Goal: Task Accomplishment & Management: Complete application form

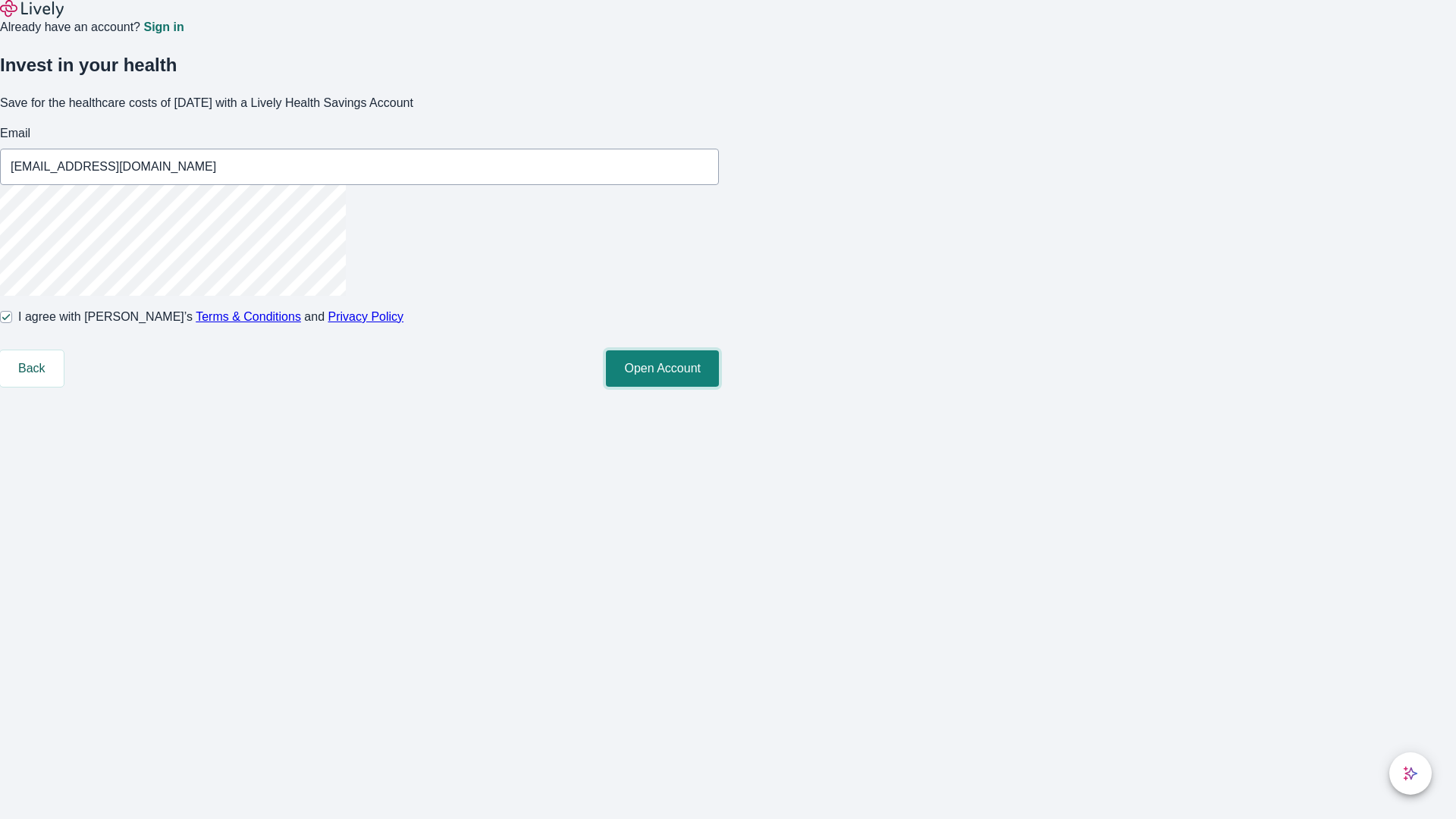
click at [719, 387] on button "Open Account" at bounding box center [662, 369] width 113 height 37
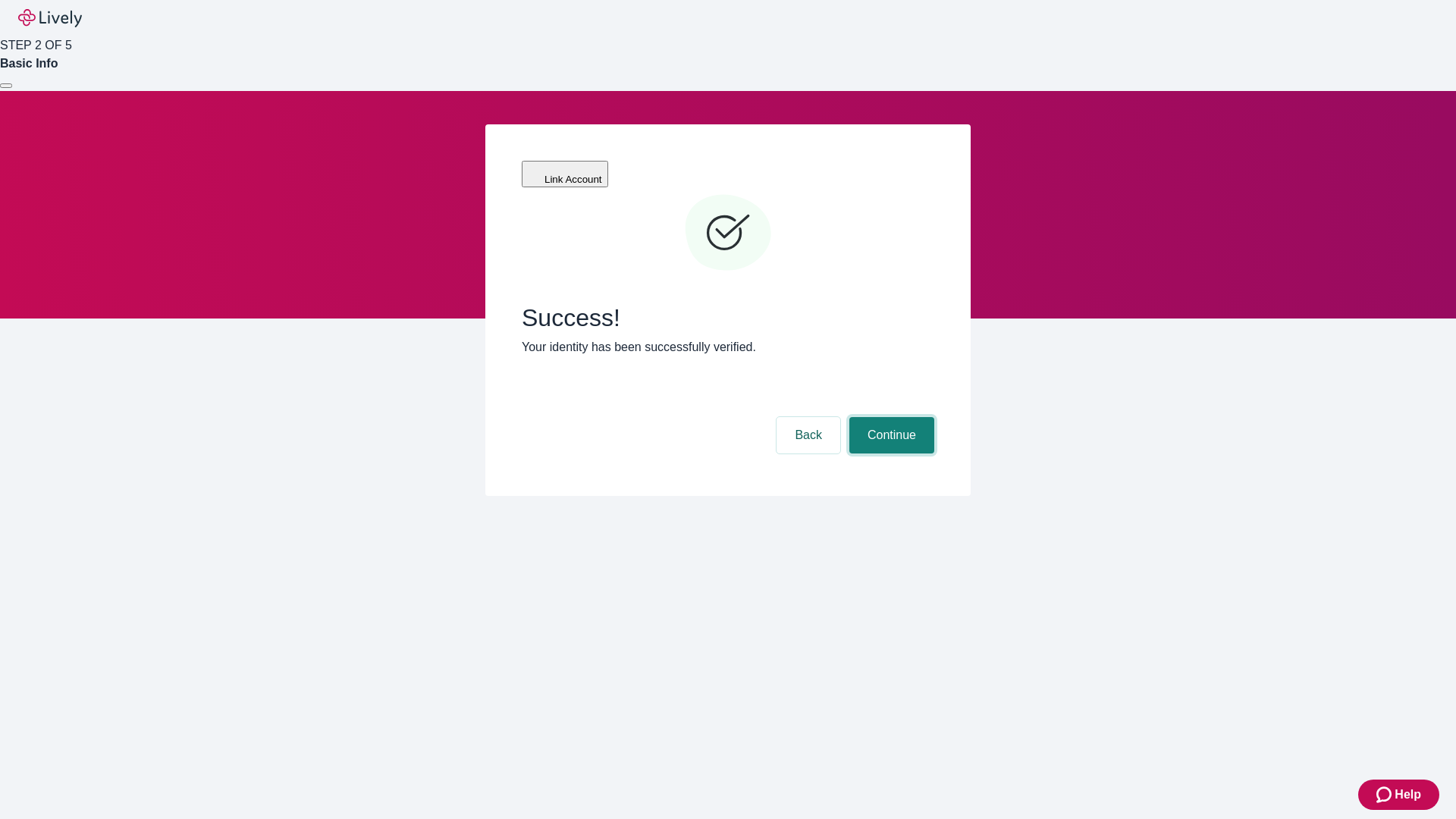
click at [889, 417] on button "Continue" at bounding box center [891, 435] width 85 height 37
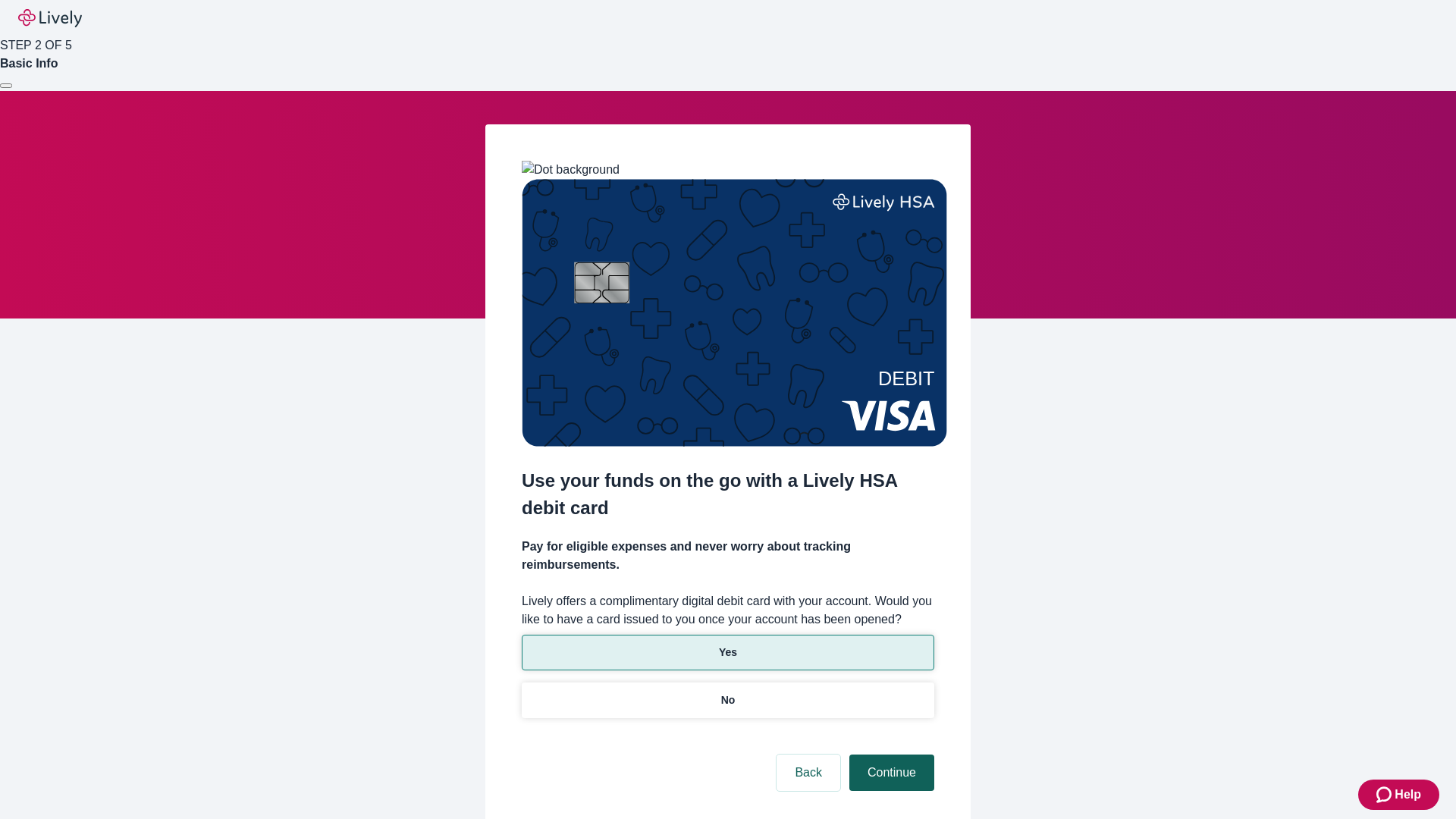
click at [727, 645] on p "Yes" at bounding box center [728, 652] width 18 height 16
click at [889, 754] on button "Continue" at bounding box center [891, 773] width 85 height 37
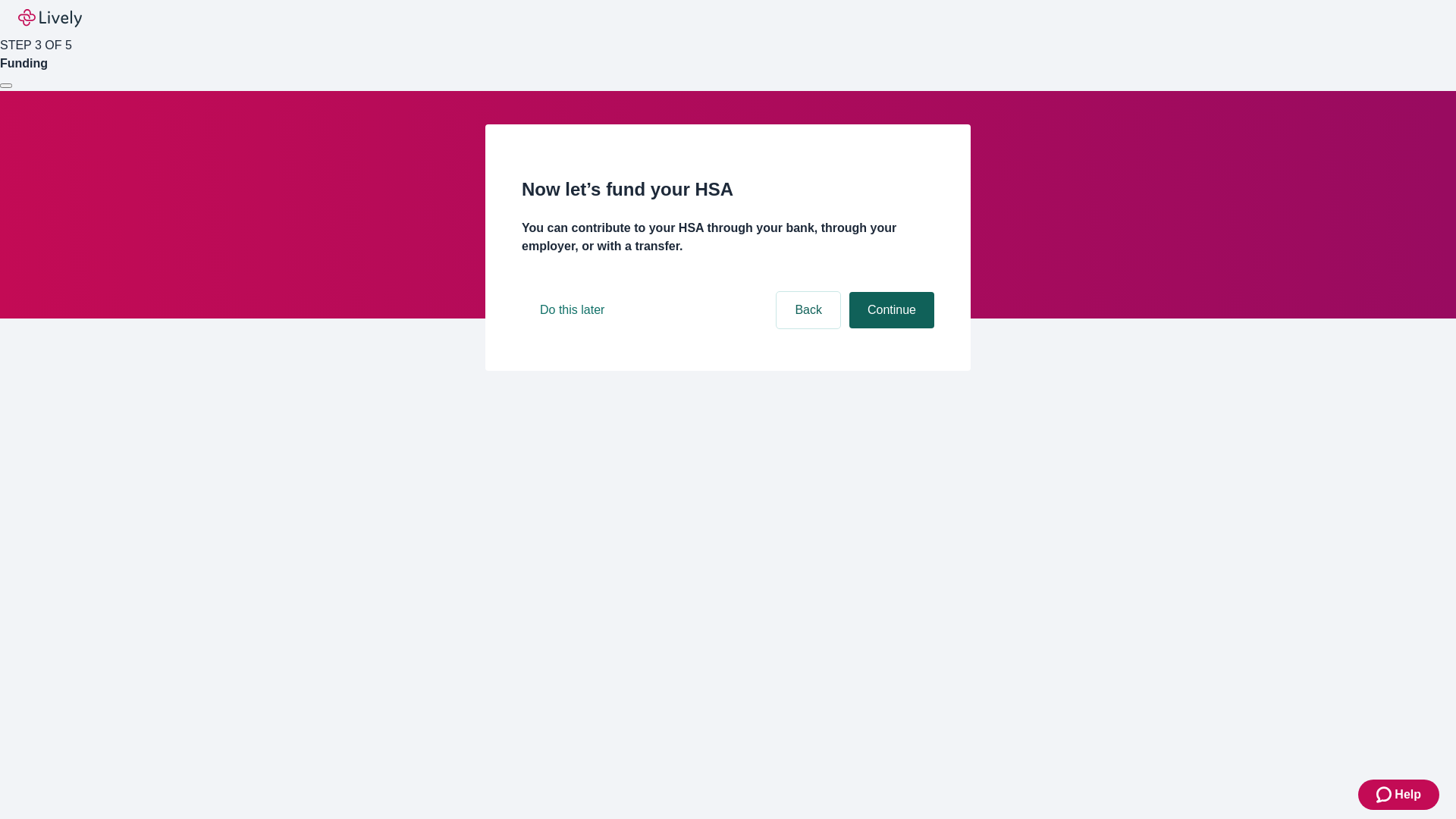
click at [889, 328] on button "Continue" at bounding box center [891, 310] width 85 height 37
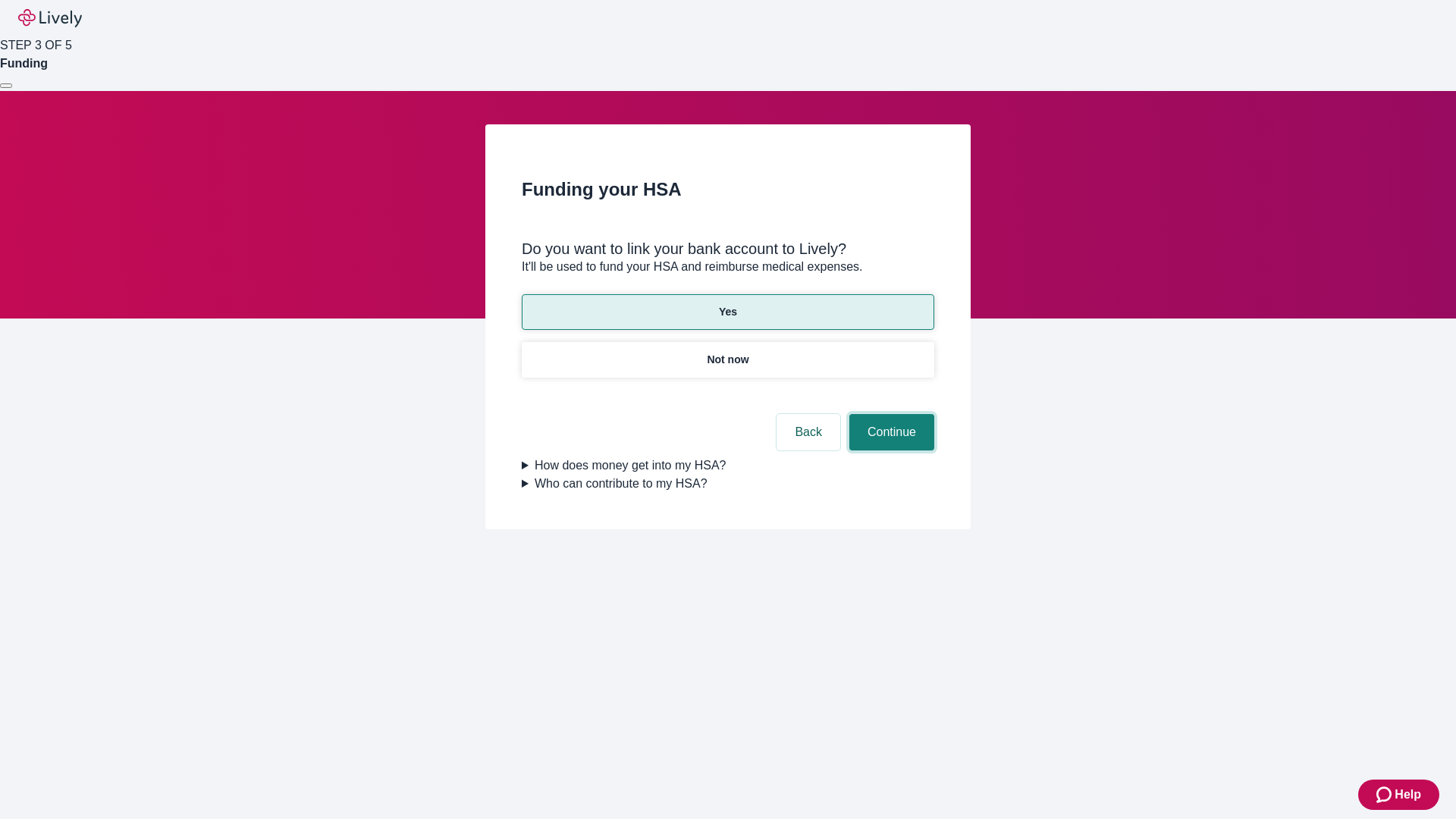
click at [889, 414] on button "Continue" at bounding box center [891, 432] width 85 height 37
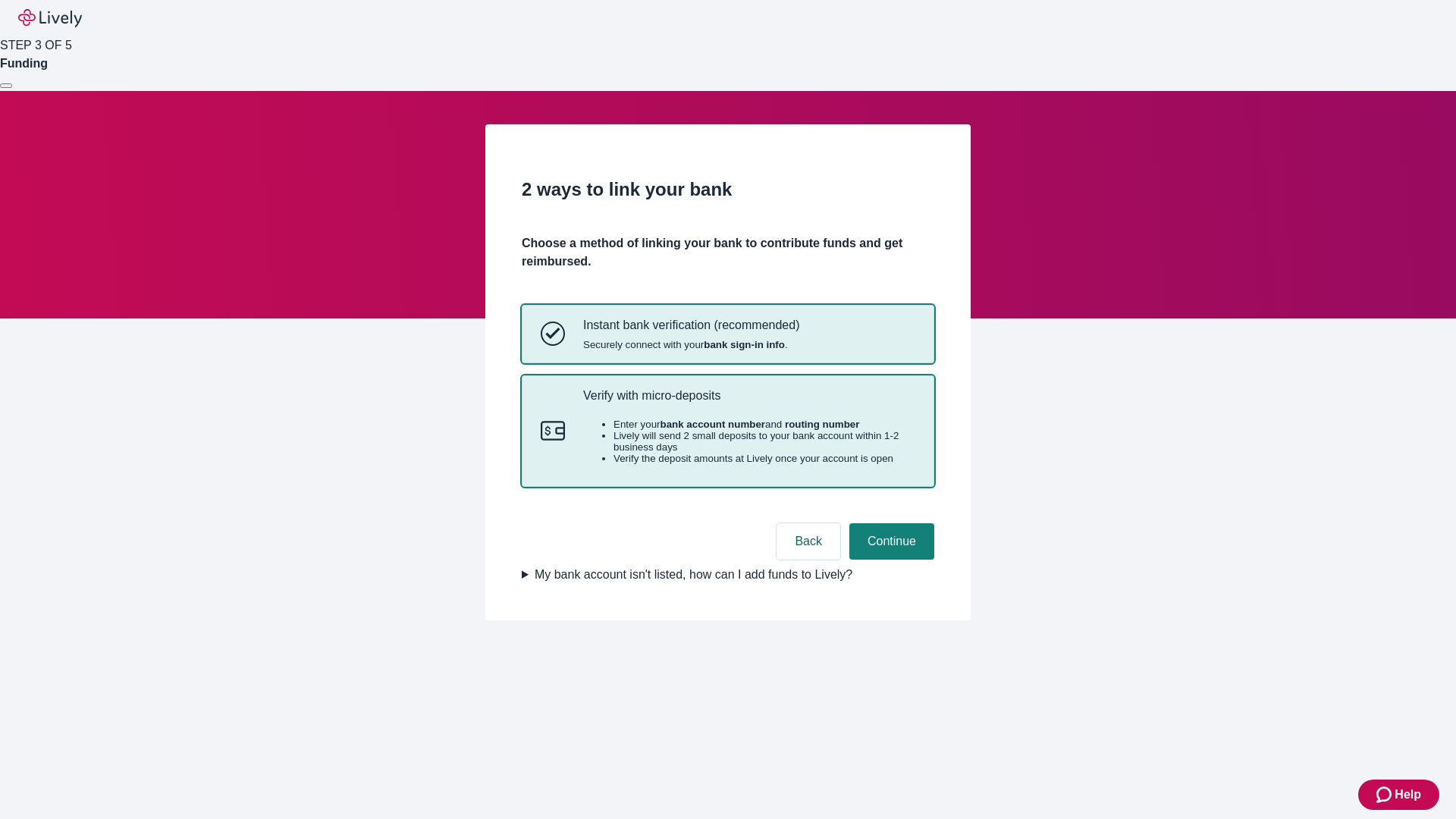
click at [748, 403] on p "Verify with micro-deposits" at bounding box center [749, 395] width 332 height 14
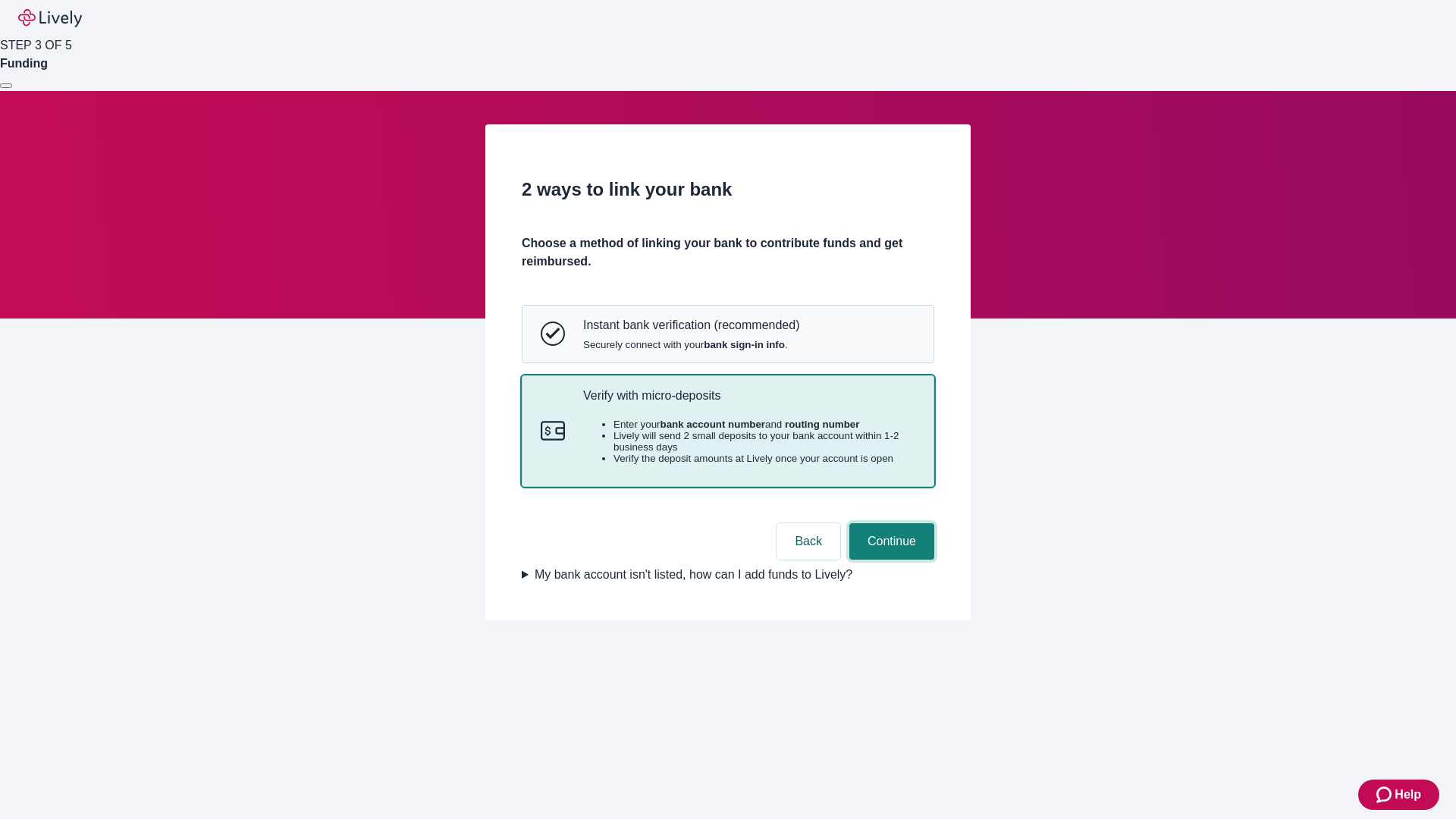
click at [889, 560] on button "Continue" at bounding box center [891, 542] width 85 height 37
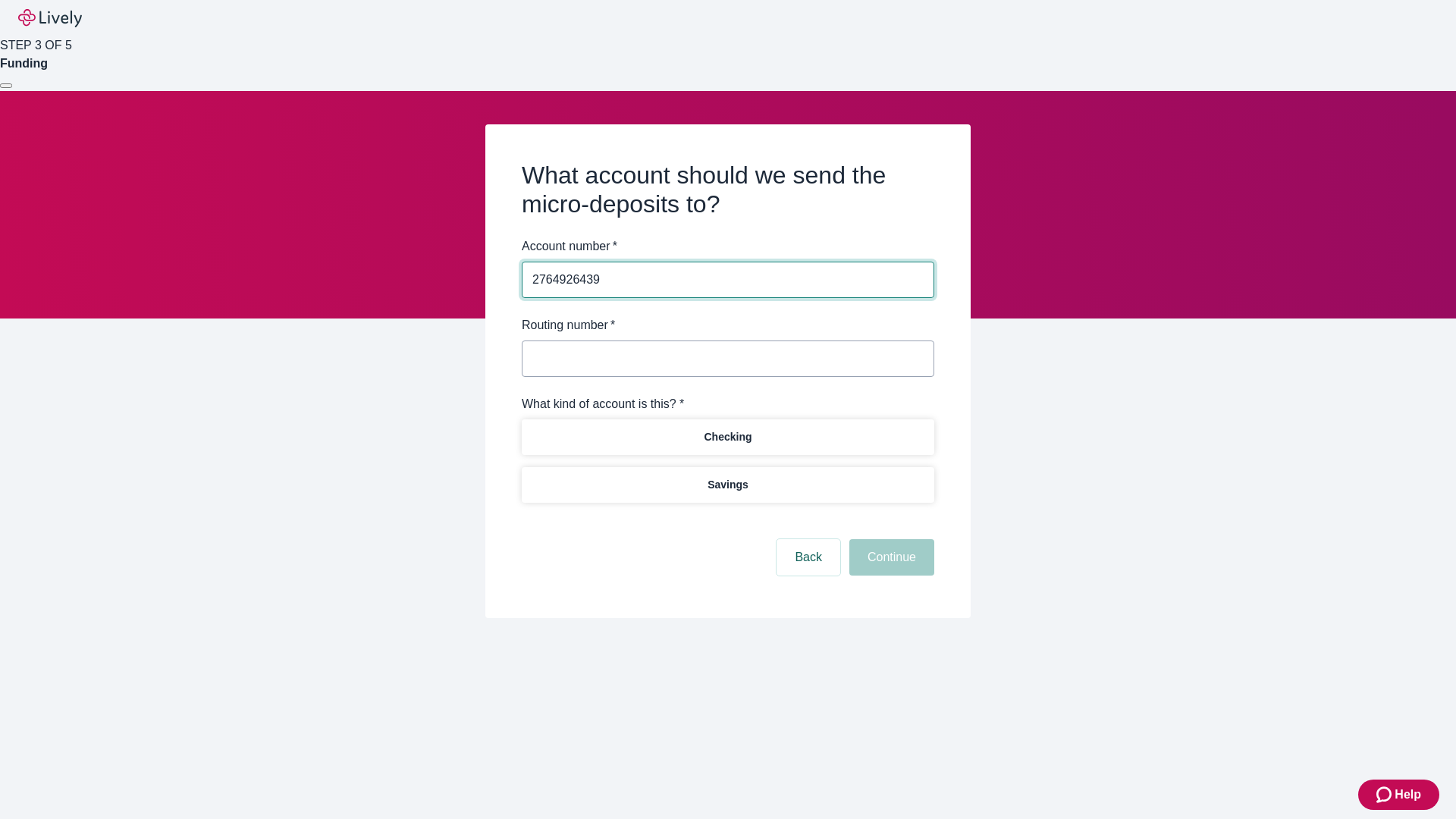
type input "2764926439"
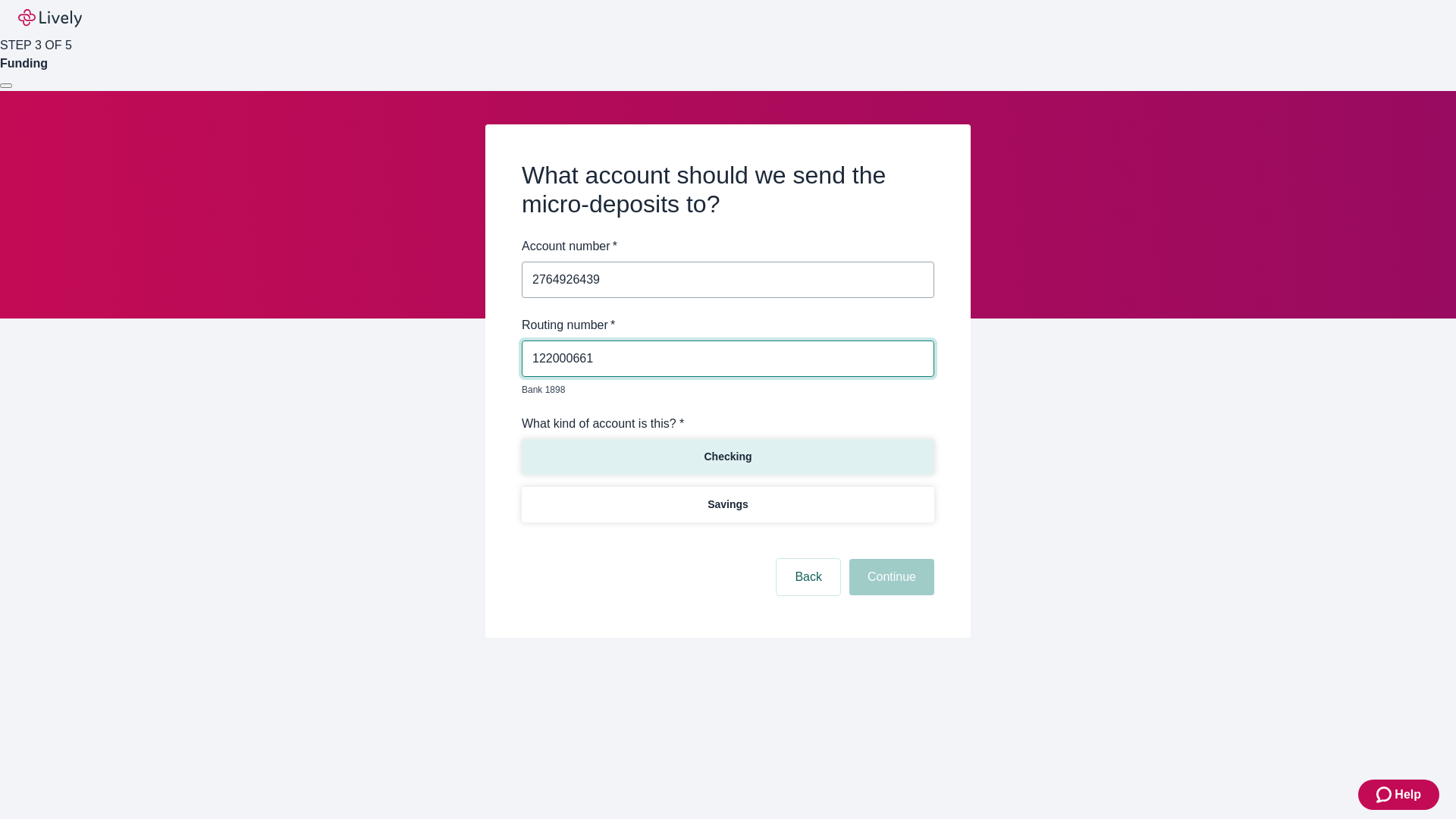
type input "122000661"
click at [727, 449] on p "Checking" at bounding box center [728, 456] width 48 height 16
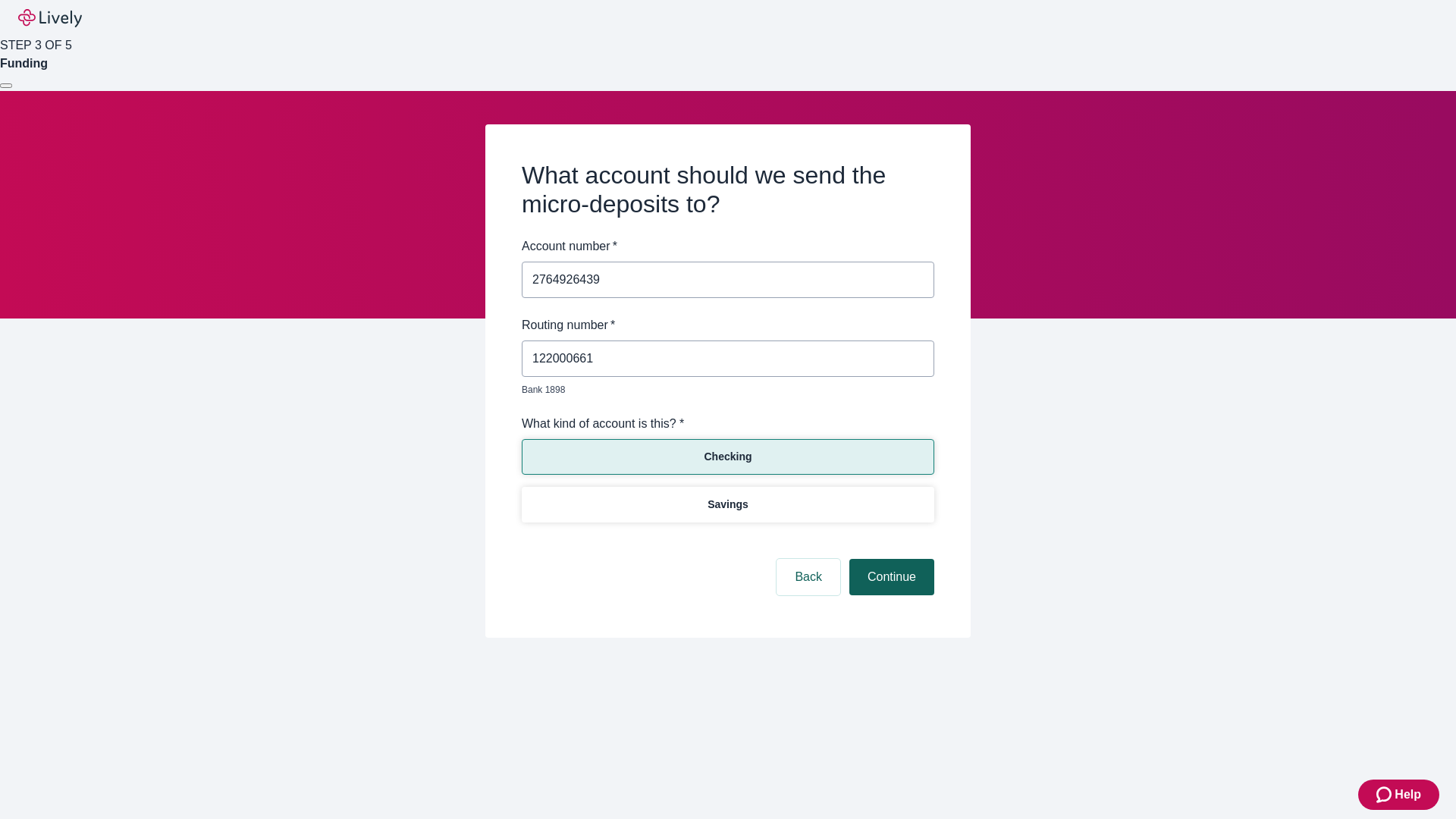
click at [889, 560] on button "Continue" at bounding box center [891, 577] width 85 height 37
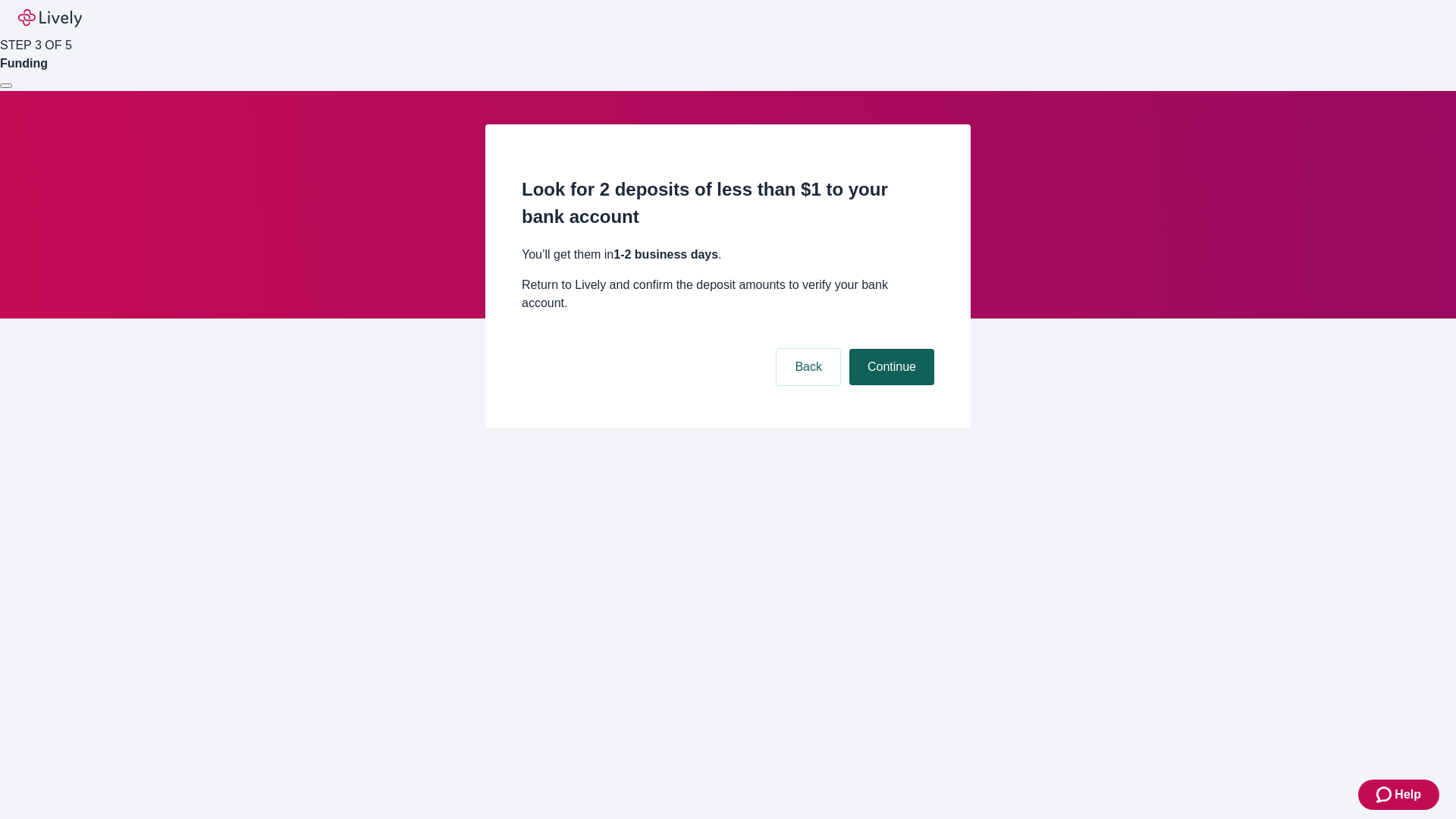
click at [889, 349] on button "Continue" at bounding box center [891, 367] width 85 height 37
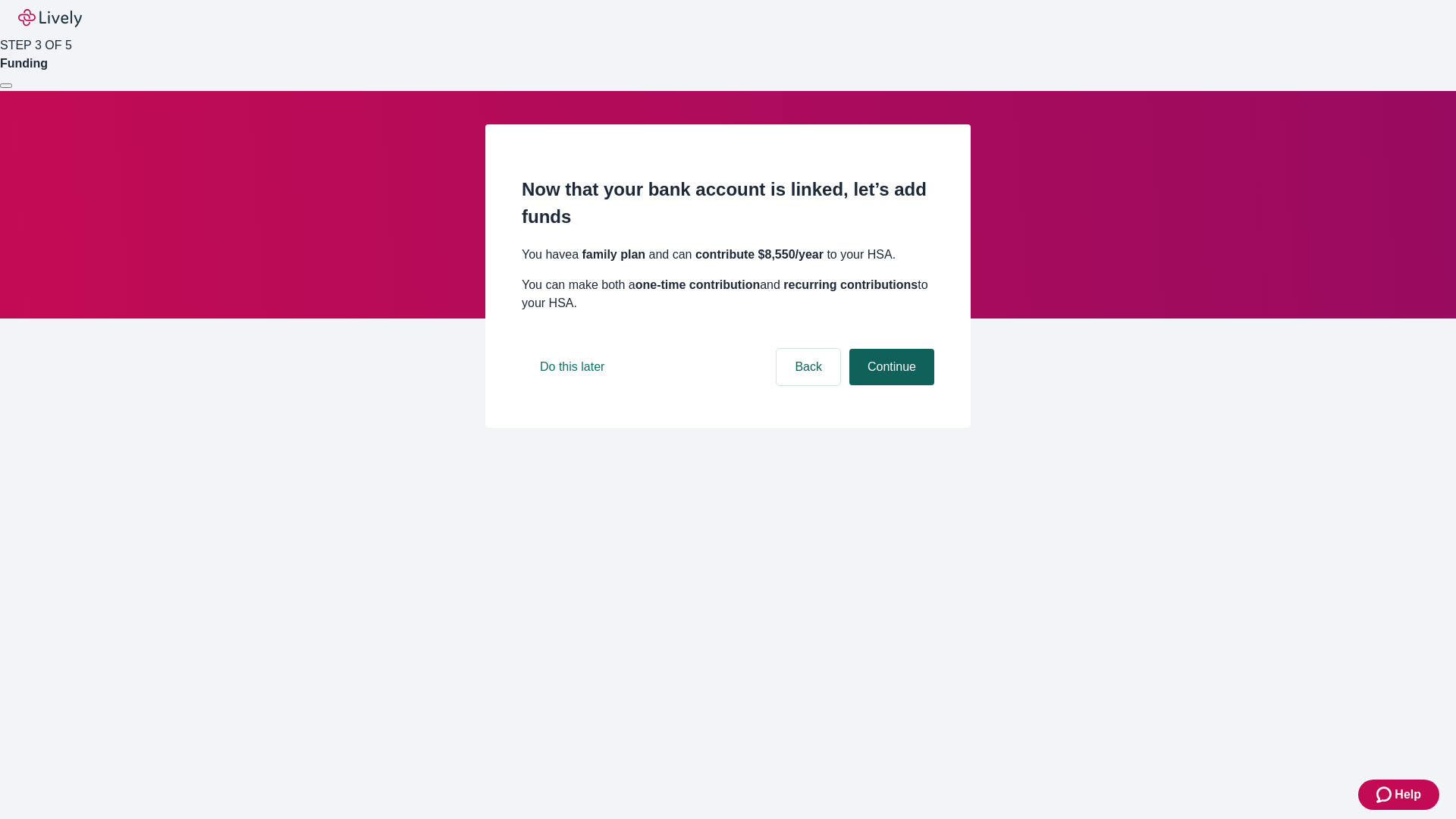
click at [889, 386] on button "Continue" at bounding box center [891, 367] width 85 height 37
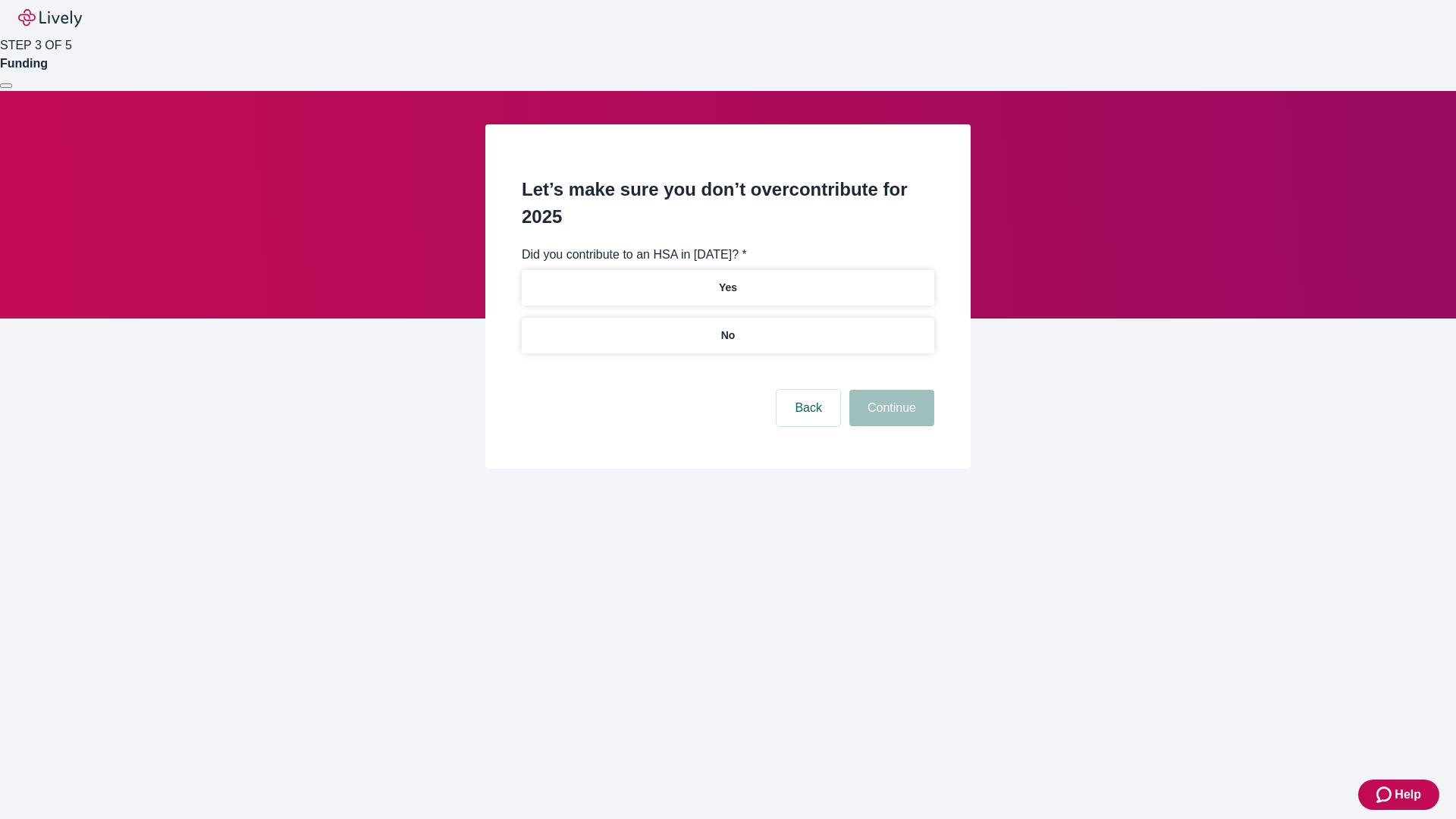
click at [727, 328] on p "No" at bounding box center [728, 335] width 14 height 16
click at [889, 390] on button "Continue" at bounding box center [891, 408] width 85 height 37
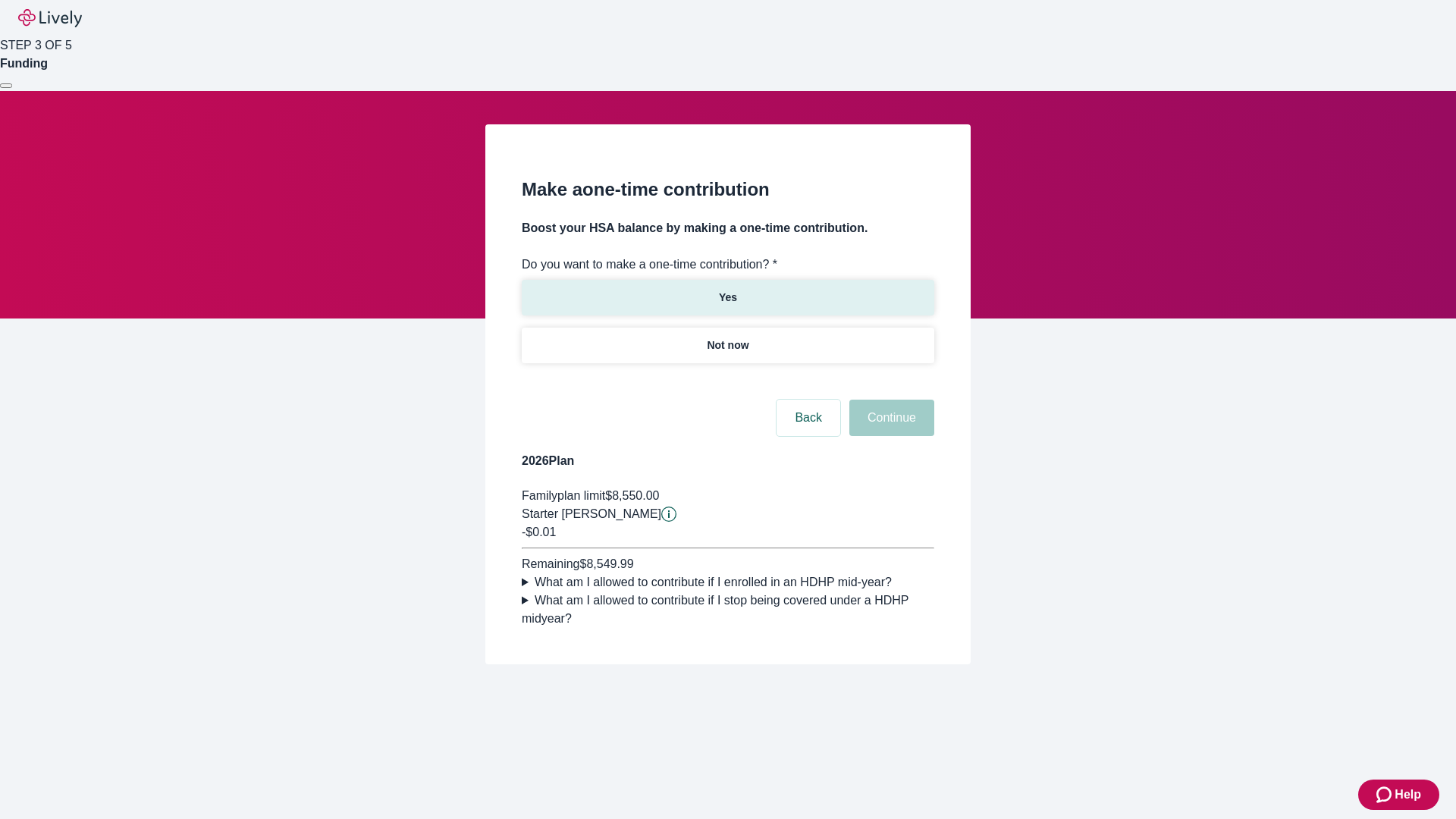
click at [727, 290] on p "Yes" at bounding box center [728, 297] width 18 height 16
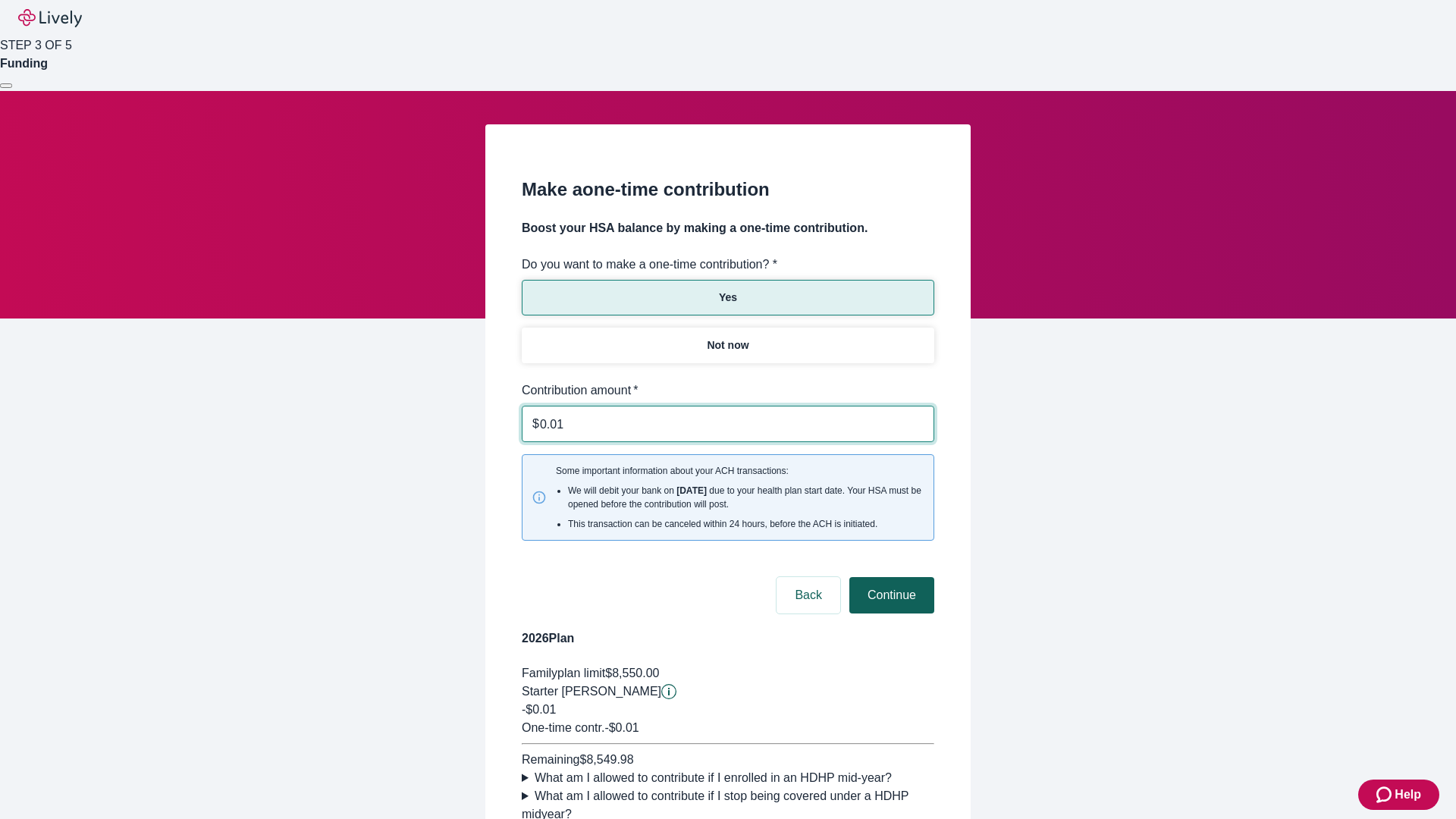
type input "0.01"
click at [889, 577] on button "Continue" at bounding box center [891, 595] width 85 height 37
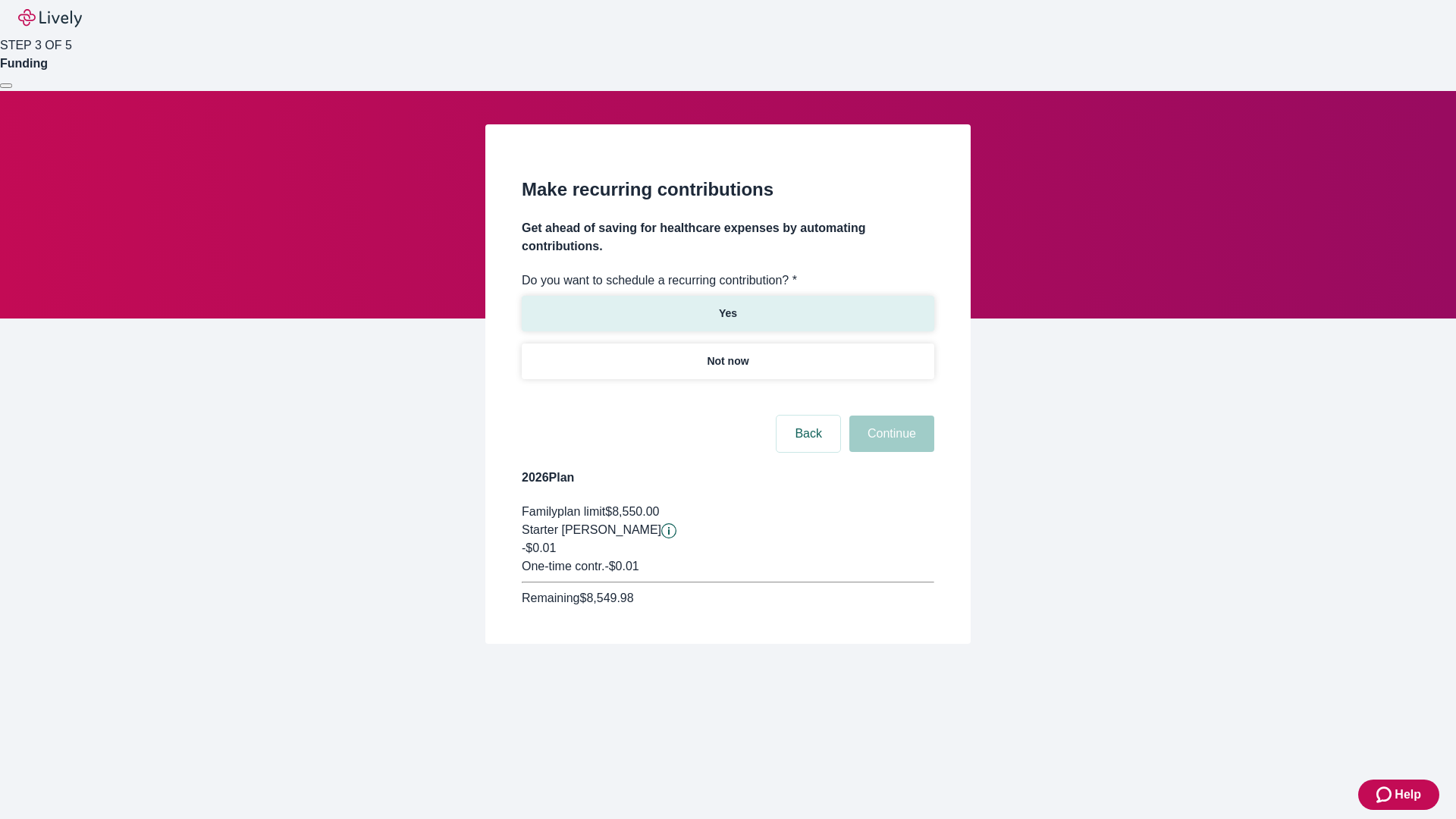
click at [727, 306] on p "Yes" at bounding box center [728, 313] width 18 height 16
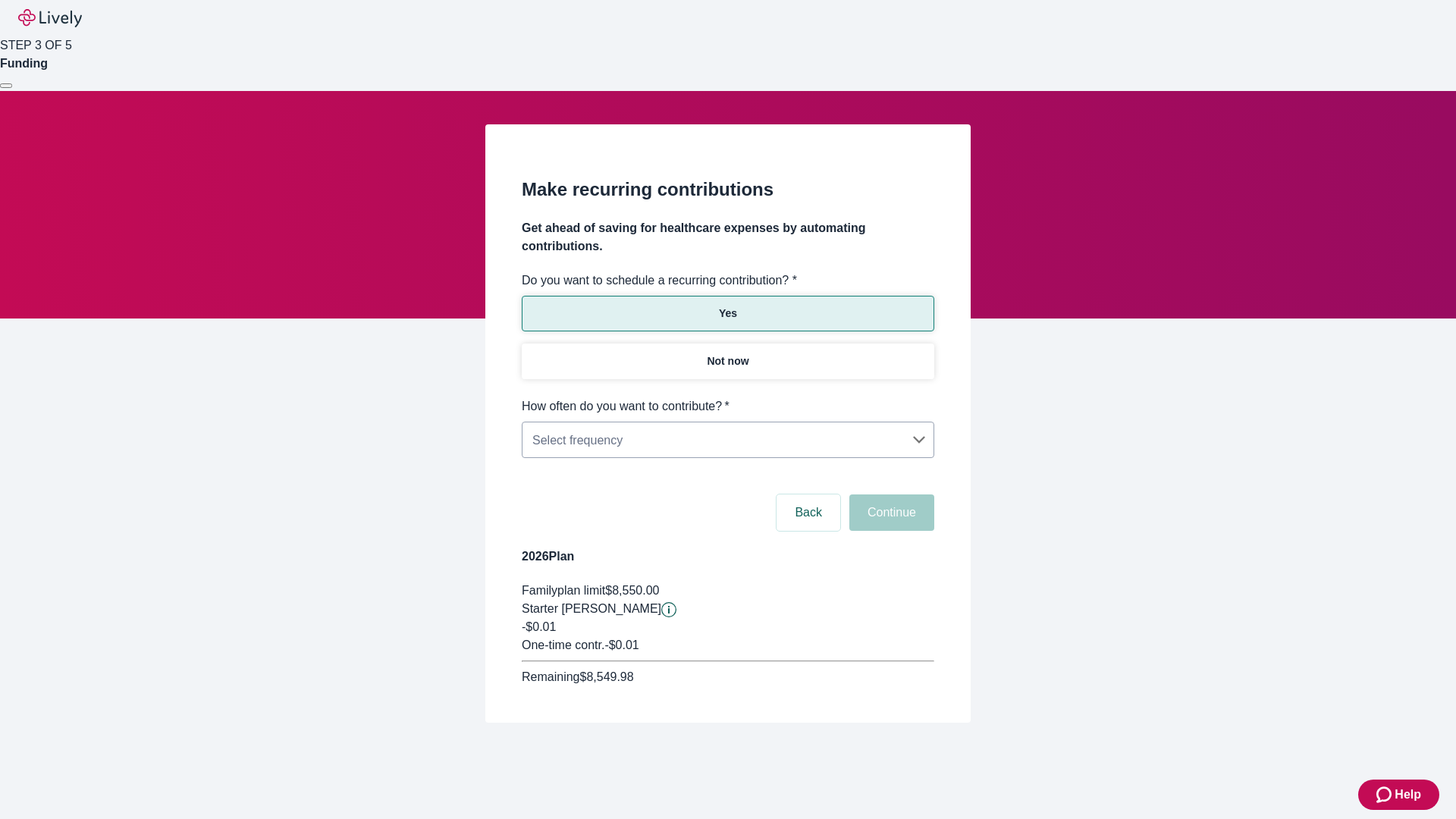
click at [727, 398] on body "Help STEP 3 OF 5 Funding Make recurring contributions Get ahead of saving for h…" at bounding box center [728, 398] width 1456 height 795
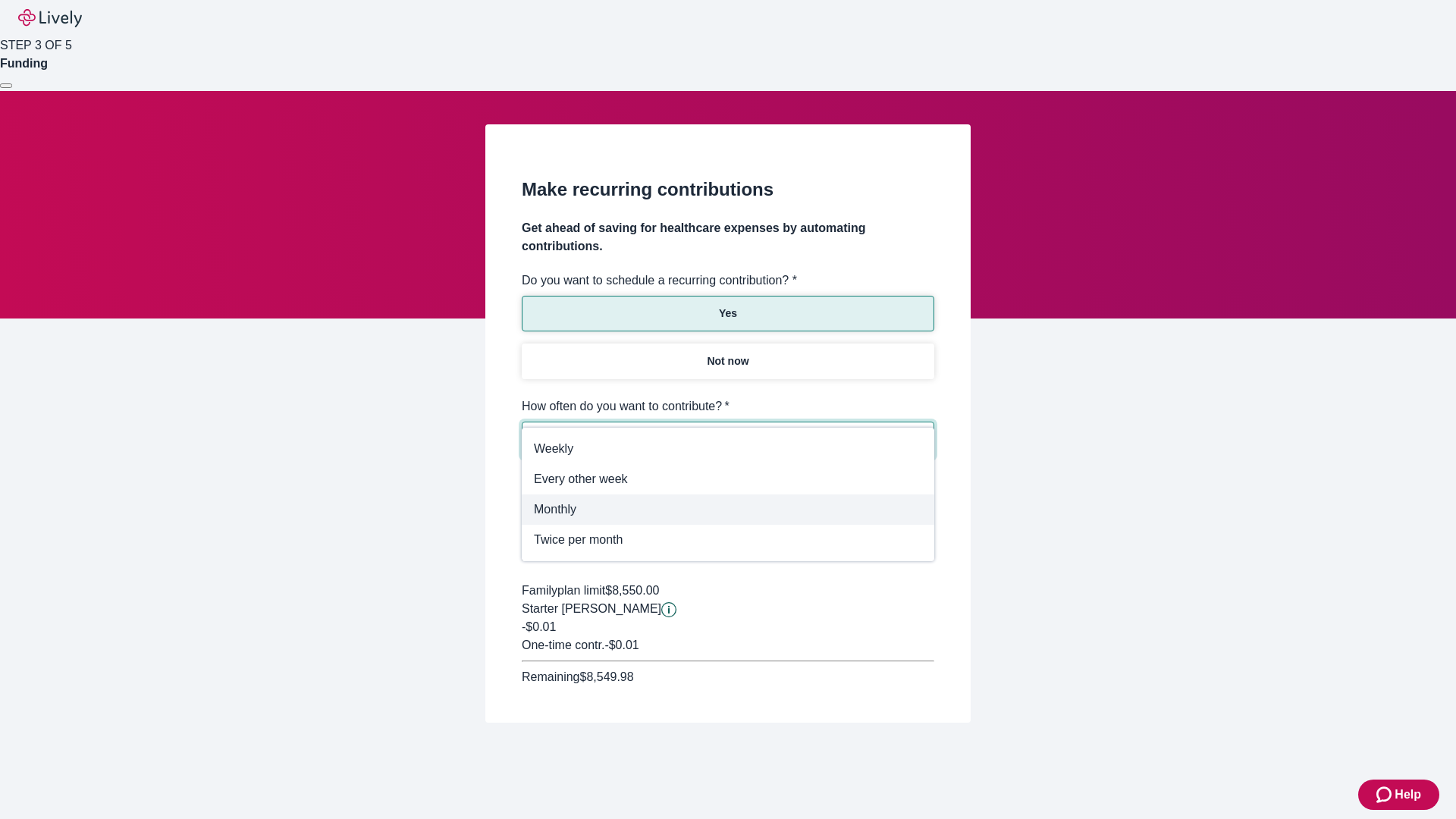
click at [728, 510] on span "Monthly" at bounding box center [728, 510] width 389 height 18
type input "Monthly"
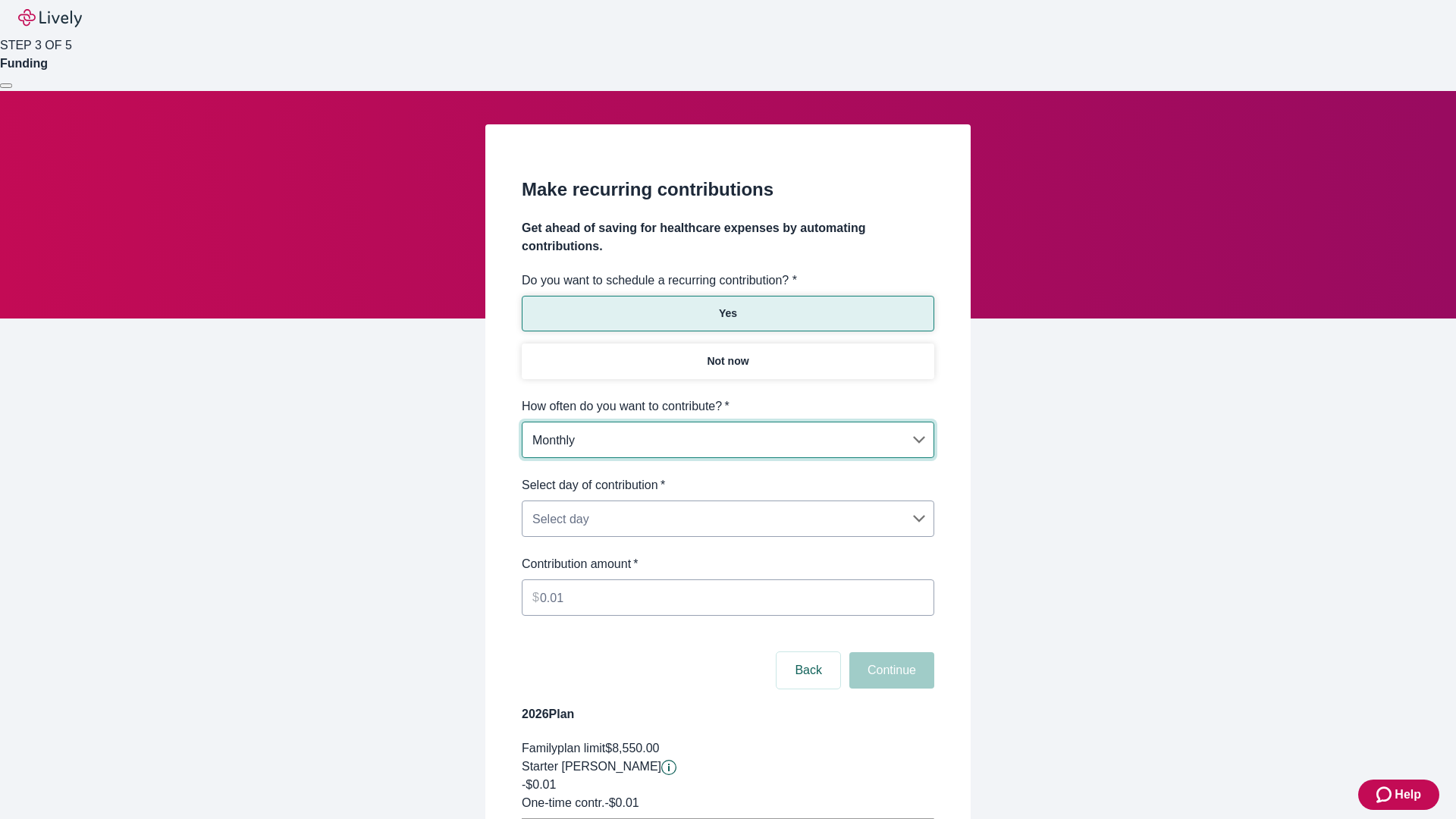
click at [727, 476] on body "Help STEP 3 OF 5 Funding Make recurring contributions Get ahead of saving for h…" at bounding box center [728, 476] width 1456 height 953
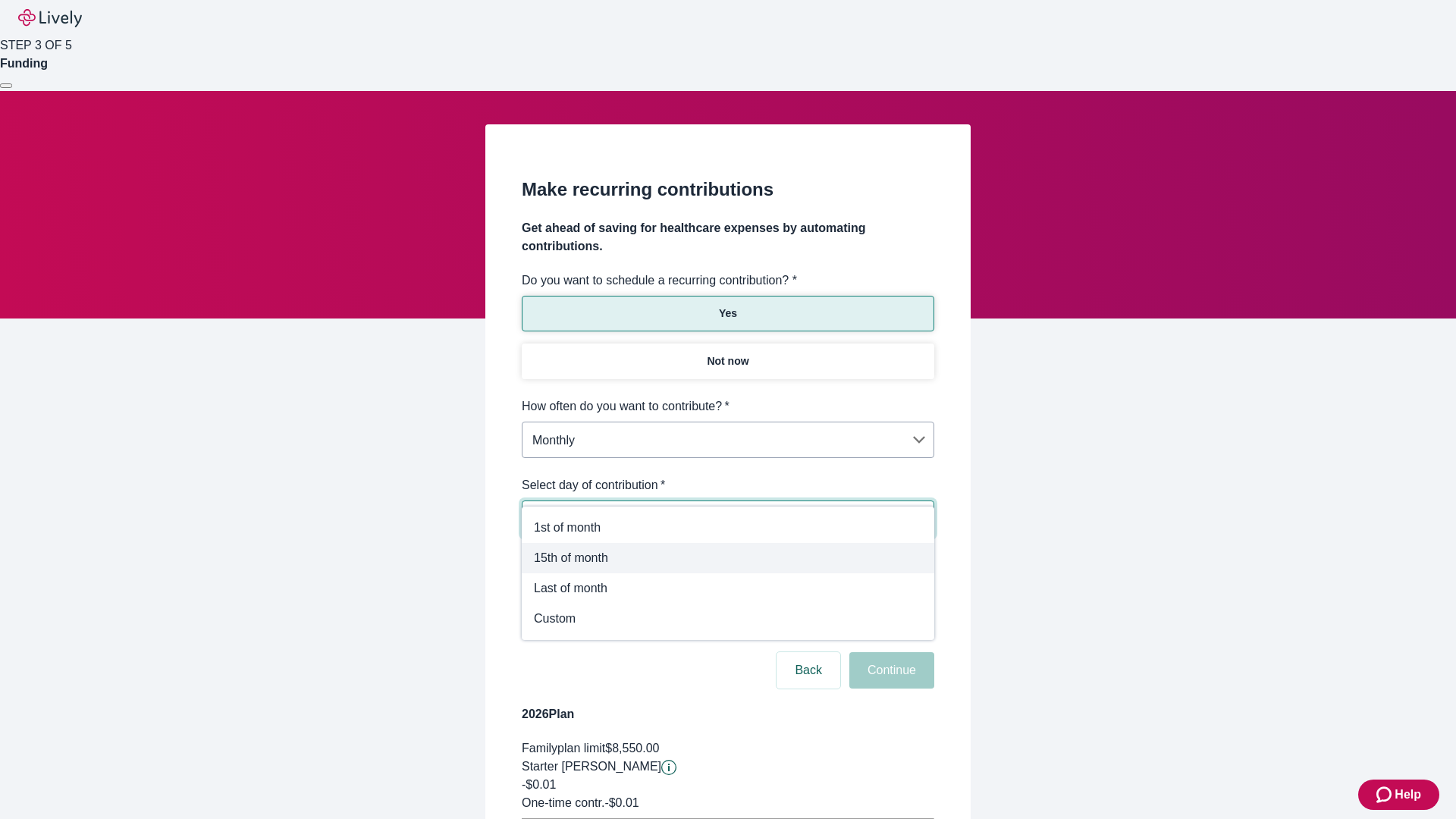
click at [728, 558] on span "15th of month" at bounding box center [728, 558] width 389 height 18
type input "Monthly15th"
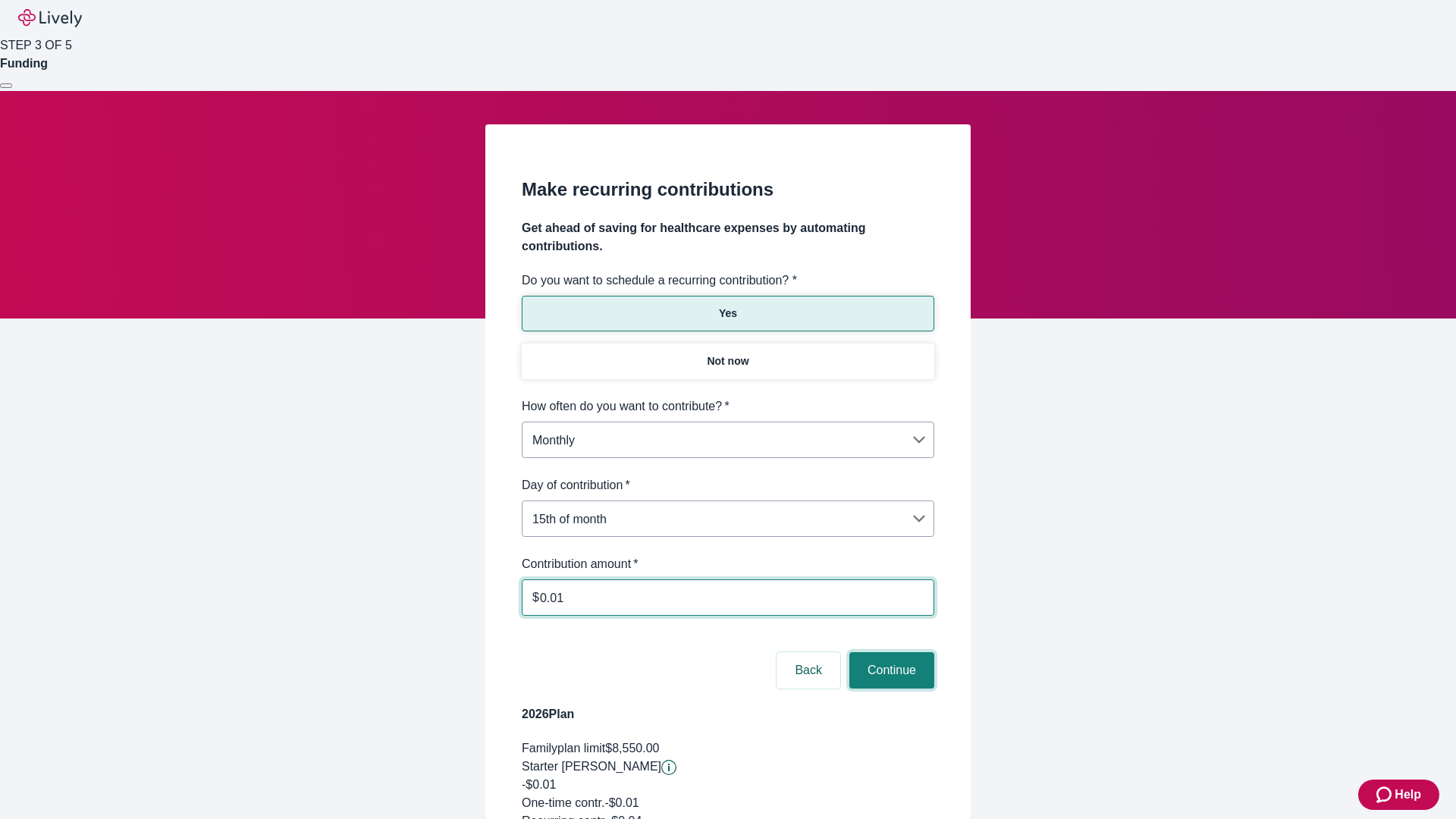
click at [889, 652] on button "Continue" at bounding box center [891, 670] width 85 height 37
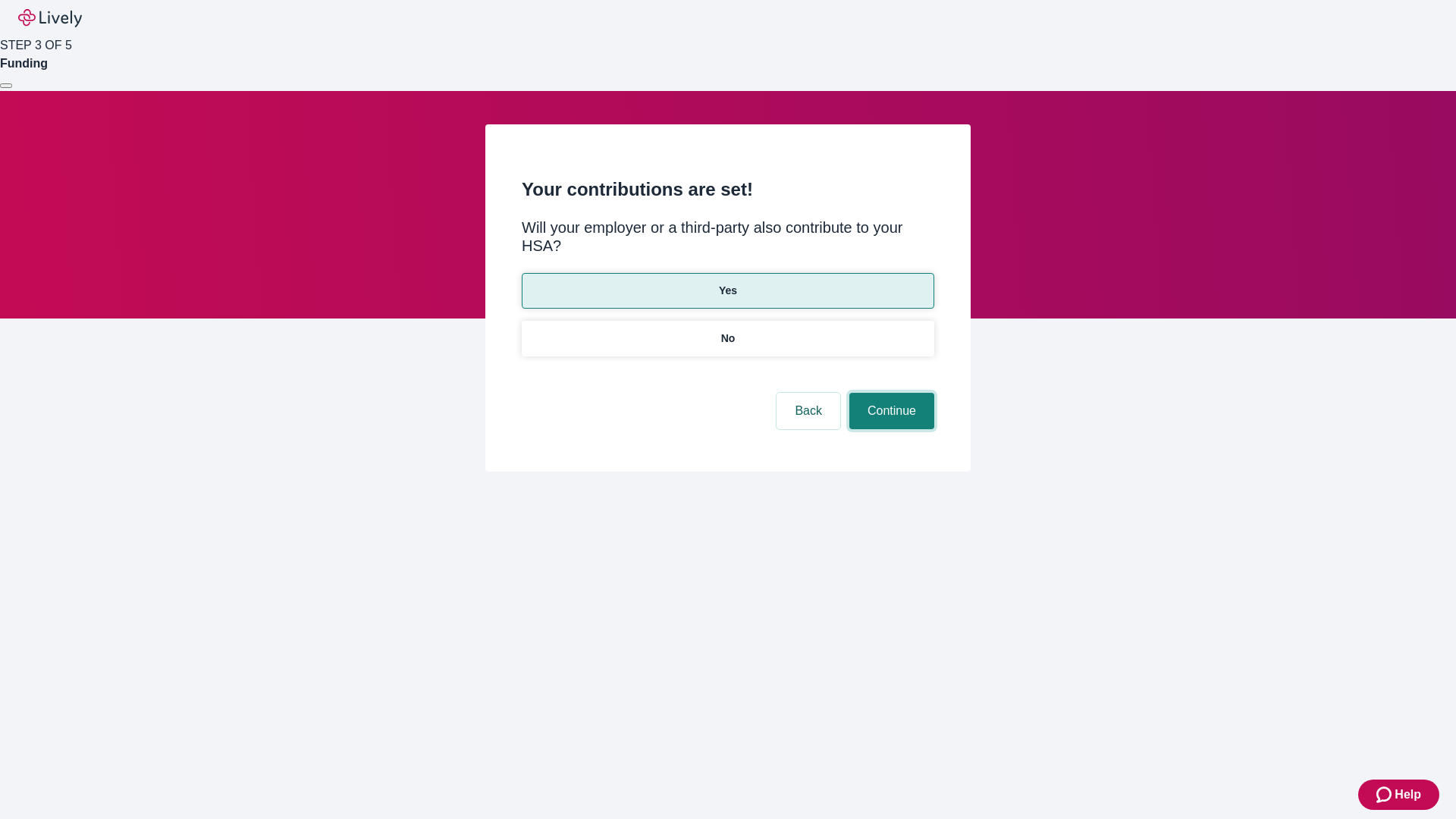
click at [889, 393] on button "Continue" at bounding box center [891, 411] width 85 height 37
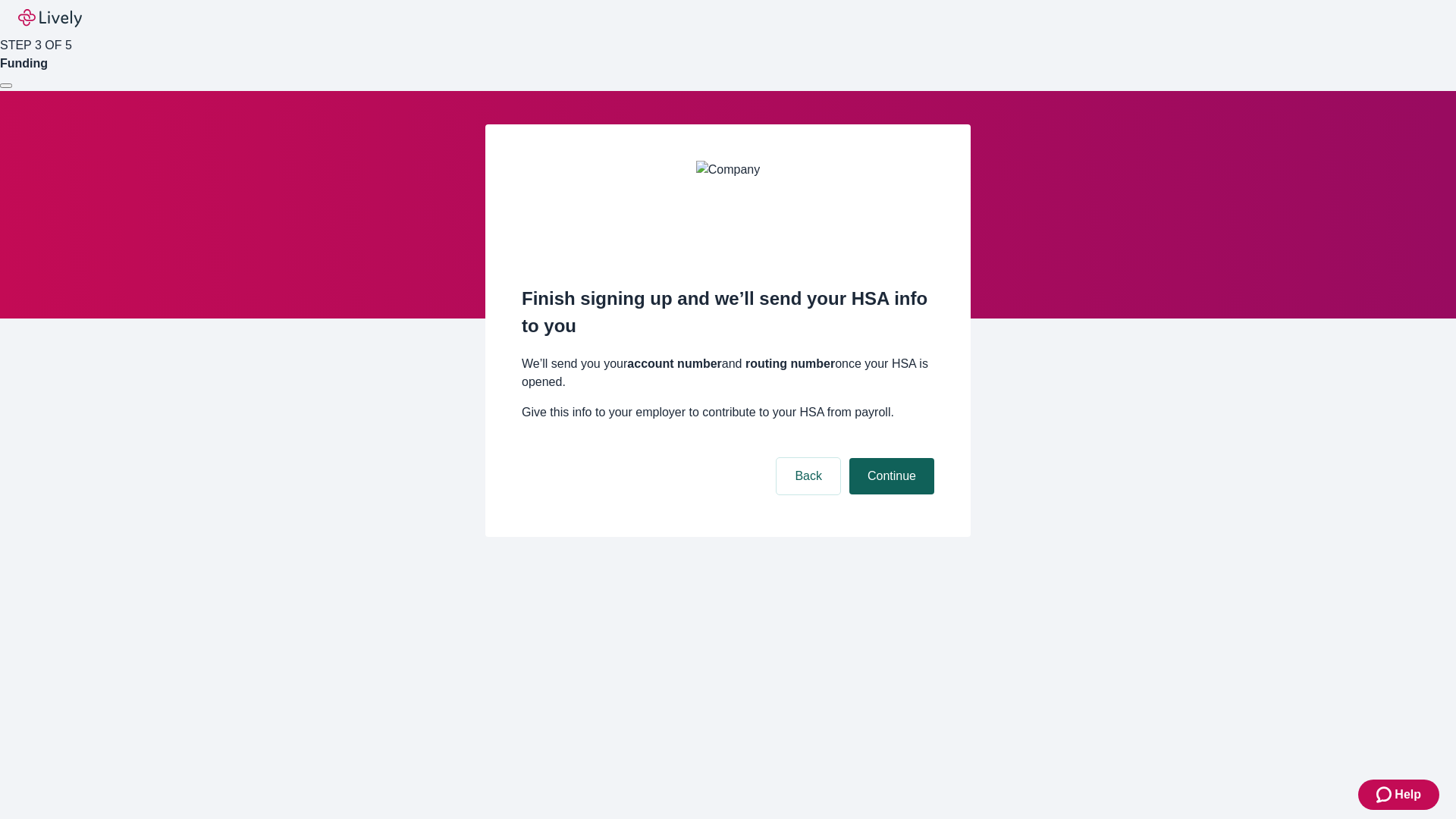
click at [889, 458] on button "Continue" at bounding box center [891, 476] width 85 height 37
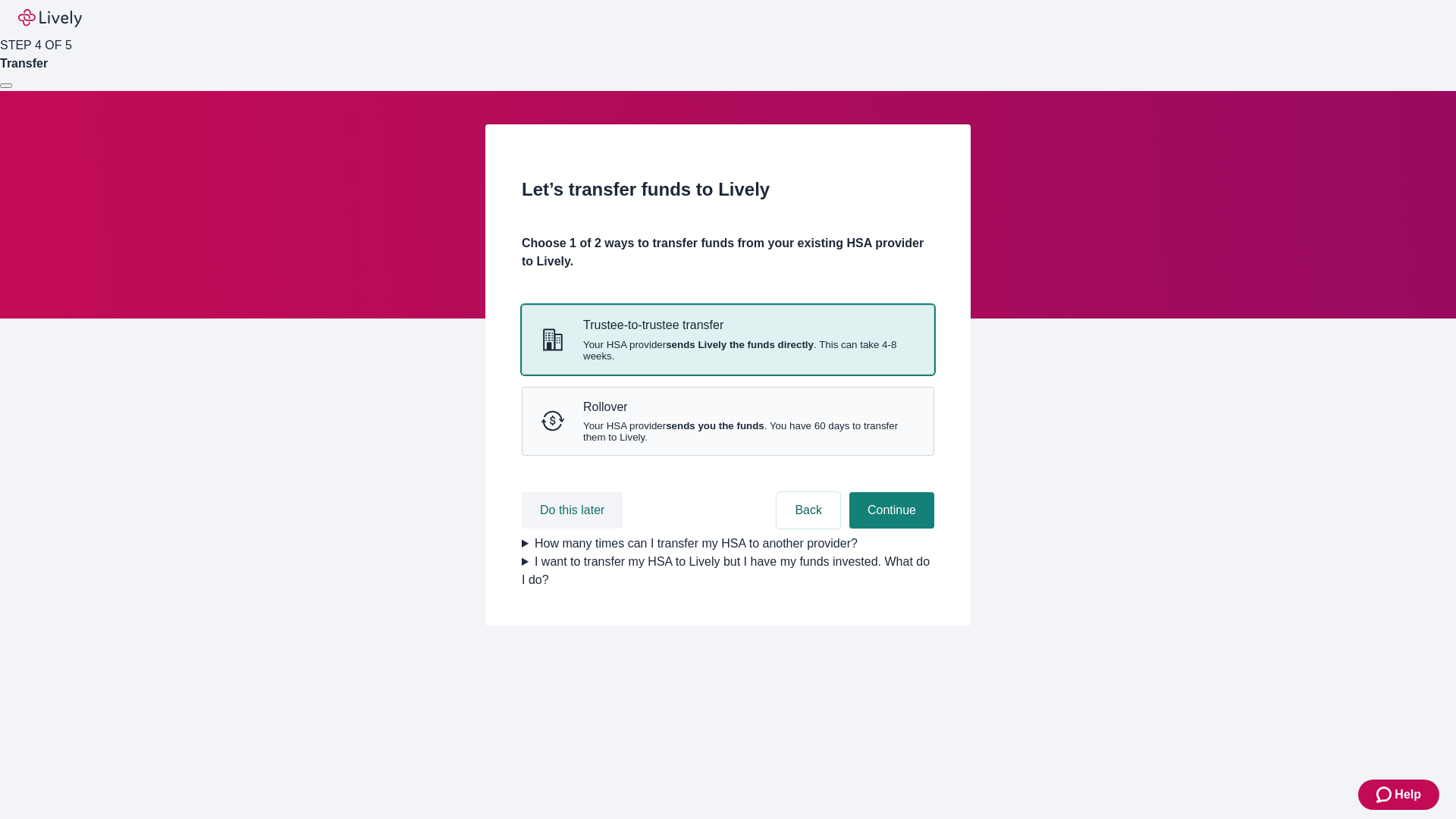
click at [574, 529] on button "Do this later" at bounding box center [572, 510] width 101 height 37
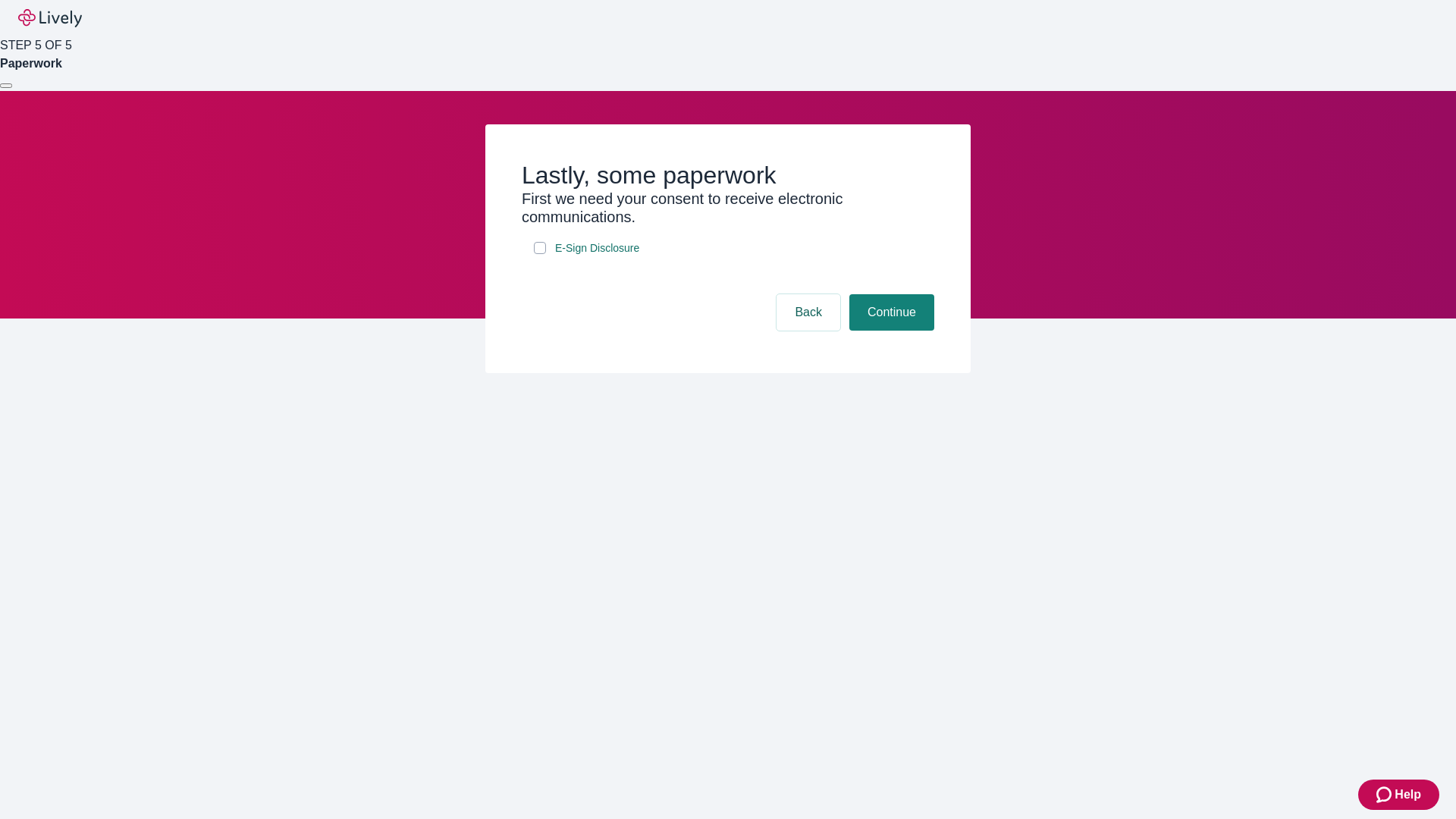
click at [540, 254] on input "E-Sign Disclosure" at bounding box center [540, 248] width 12 height 12
checkbox input "true"
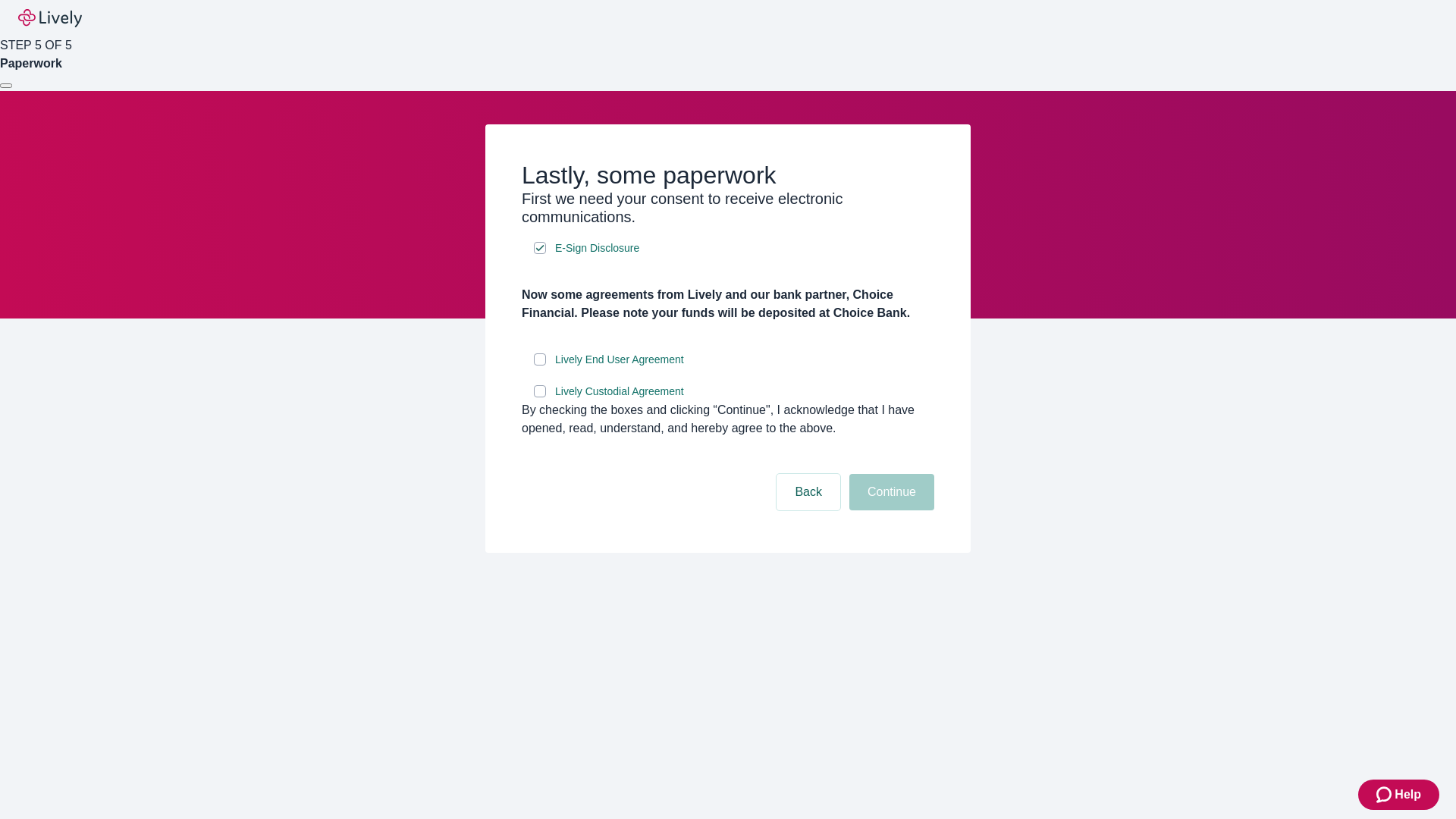
click at [540, 366] on input "Lively End User Agreement" at bounding box center [540, 360] width 12 height 12
checkbox input "true"
click at [540, 398] on input "Lively Custodial Agreement" at bounding box center [540, 392] width 12 height 12
checkbox input "true"
click at [889, 510] on button "Continue" at bounding box center [891, 492] width 85 height 37
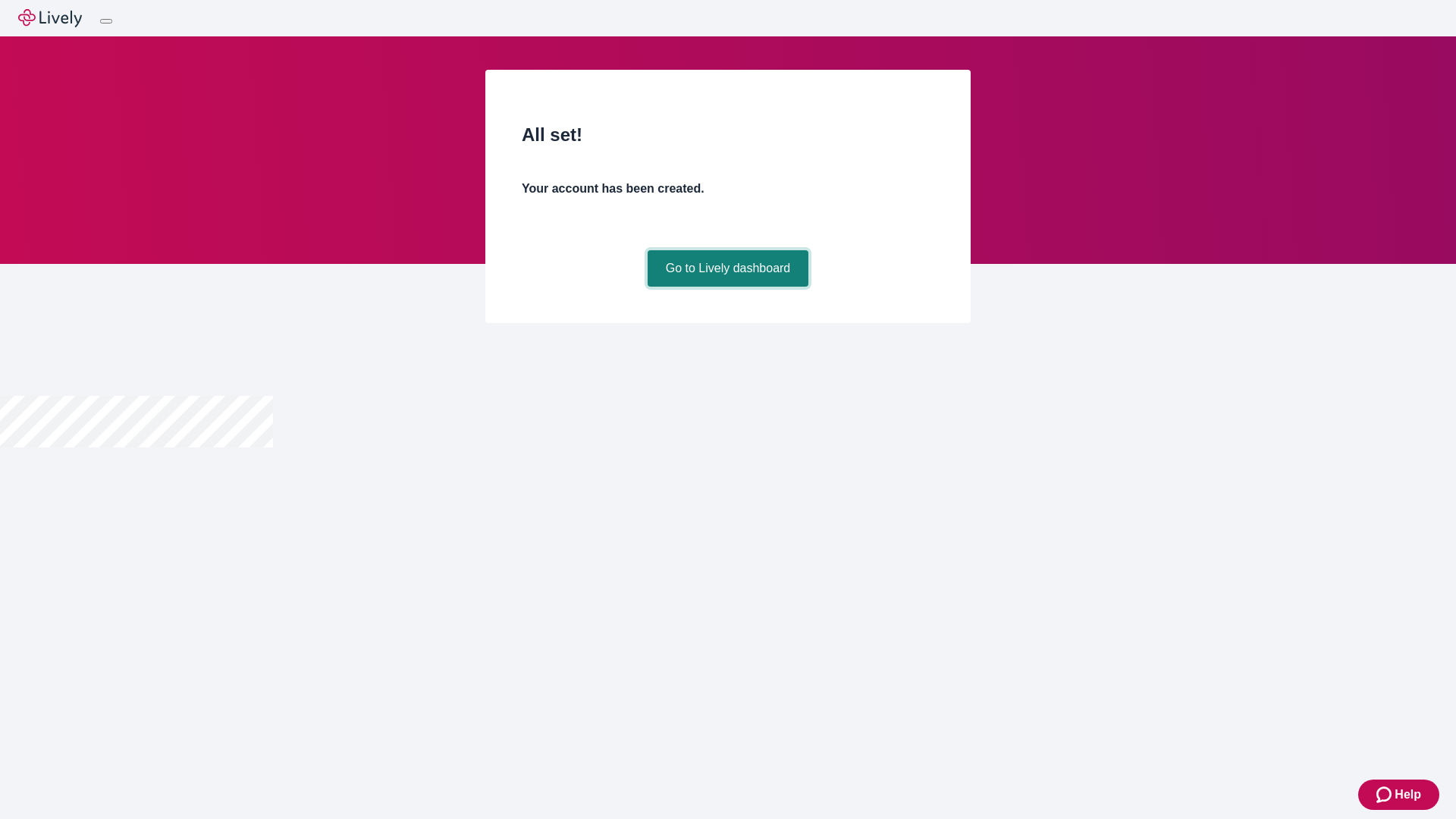
click at [727, 286] on link "Go to Lively dashboard" at bounding box center [728, 268] width 162 height 37
